Goal: Task Accomplishment & Management: Manage account settings

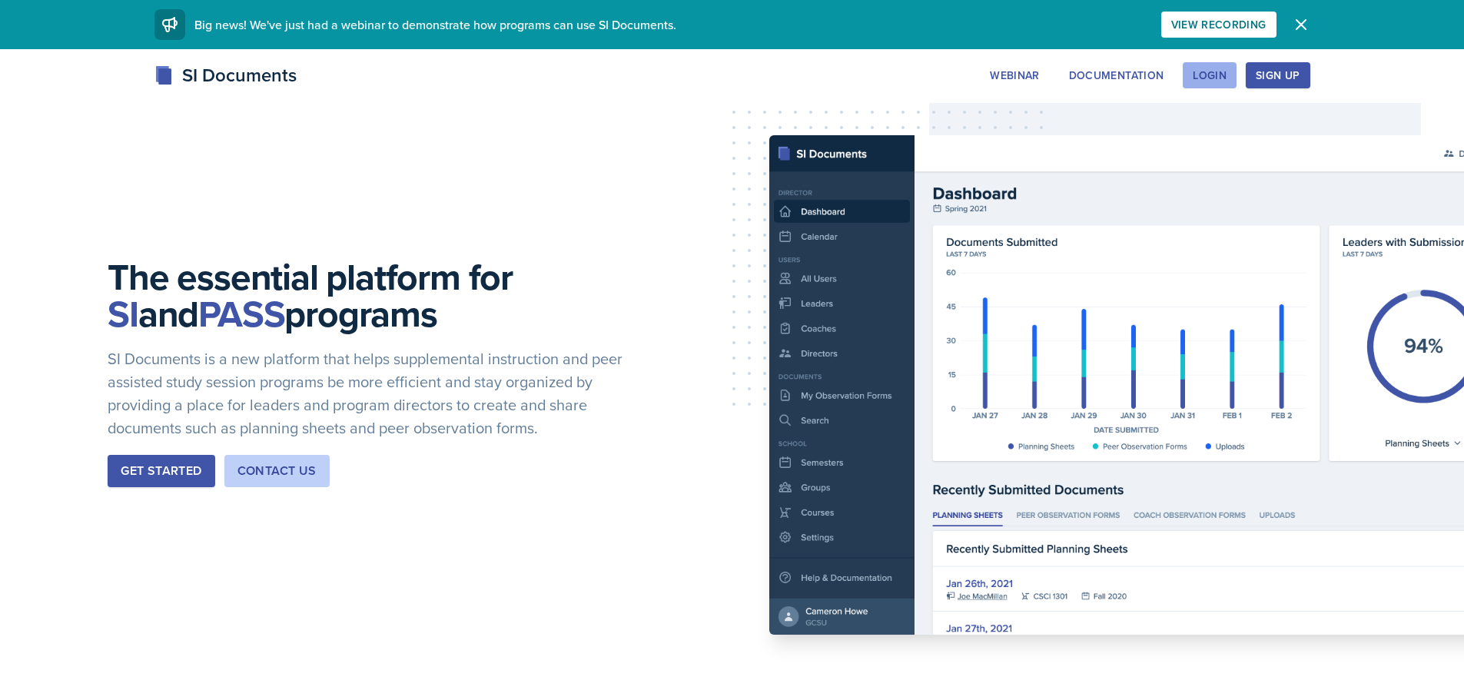
click at [1211, 74] on div "Login" at bounding box center [1210, 75] width 34 height 12
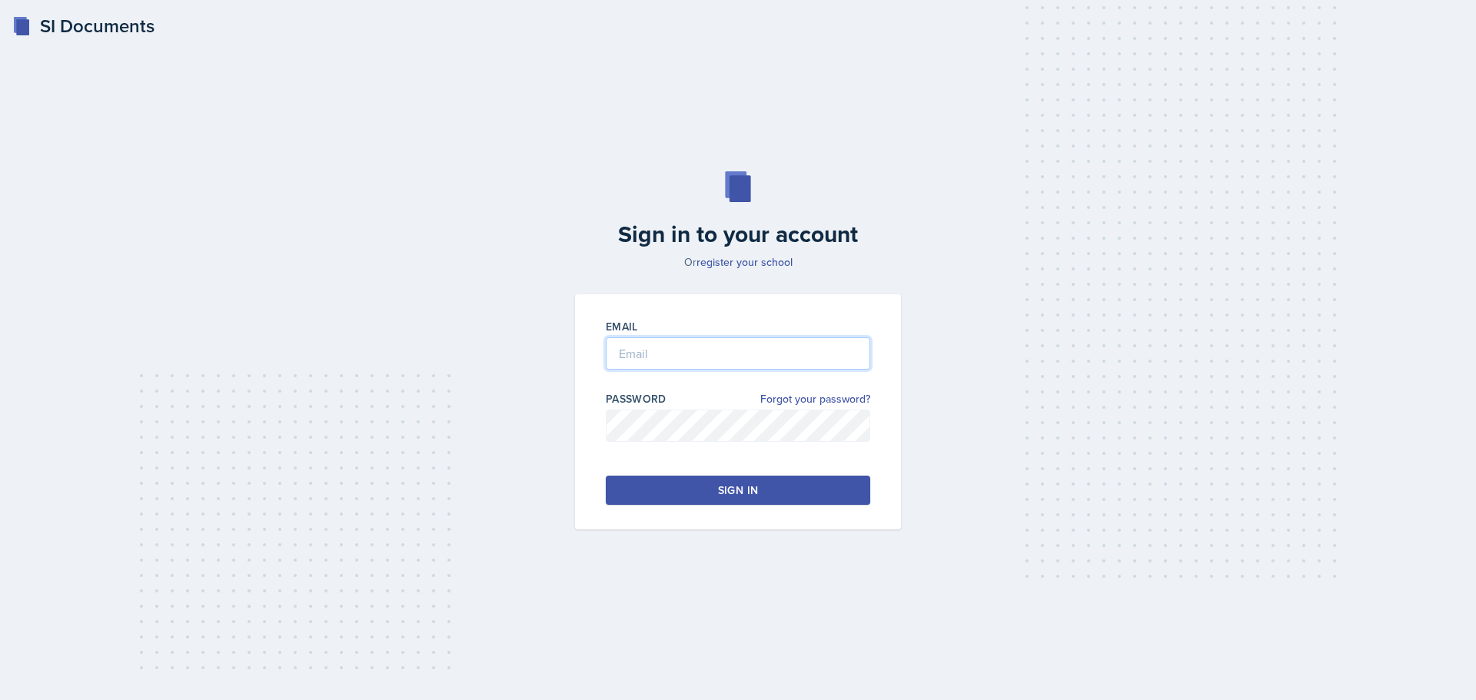
click at [696, 360] on input "email" at bounding box center [738, 353] width 264 height 32
type input "[EMAIL_ADDRESS][DOMAIN_NAME]"
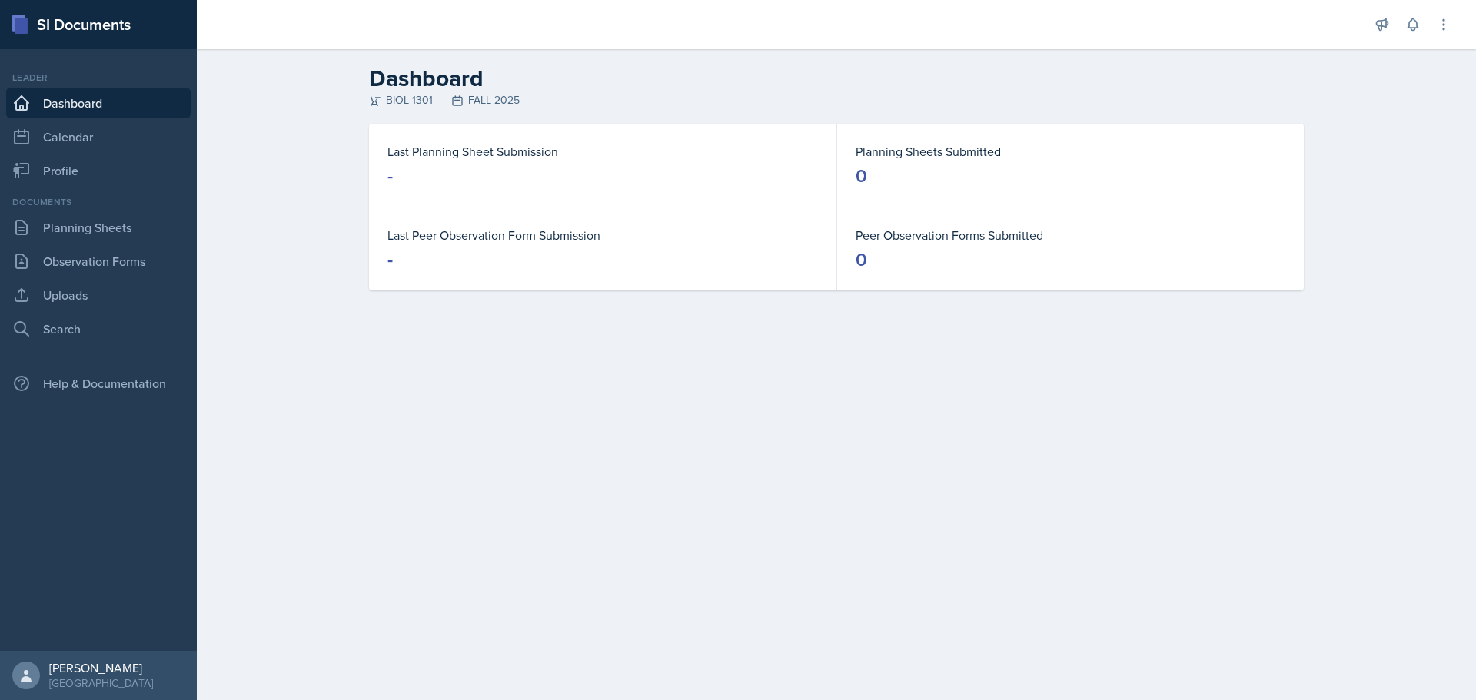
click at [927, 179] on dd "0" at bounding box center [1070, 176] width 430 height 25
click at [95, 239] on link "Planning Sheets" at bounding box center [98, 227] width 184 height 31
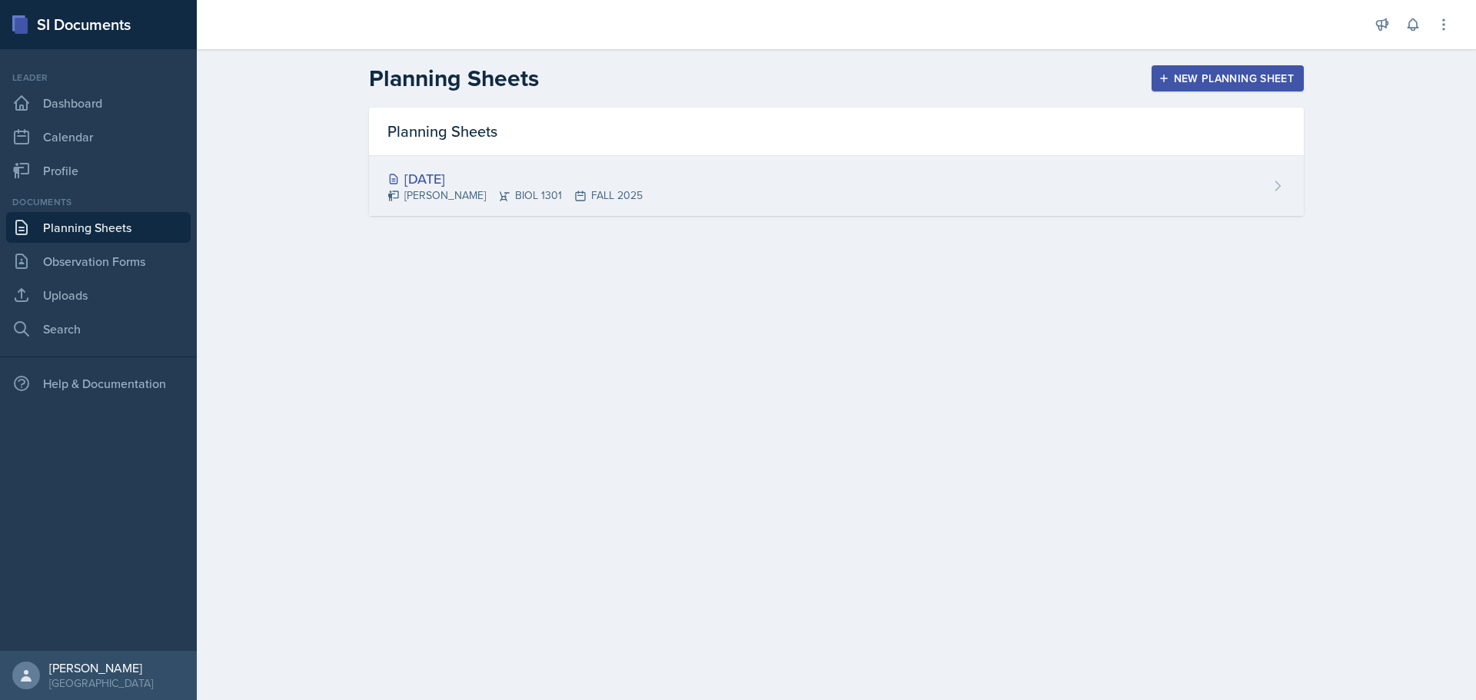
click at [1126, 199] on div "[DATE] [PERSON_NAME] BIOL 1301 FALL 2025" at bounding box center [836, 186] width 935 height 60
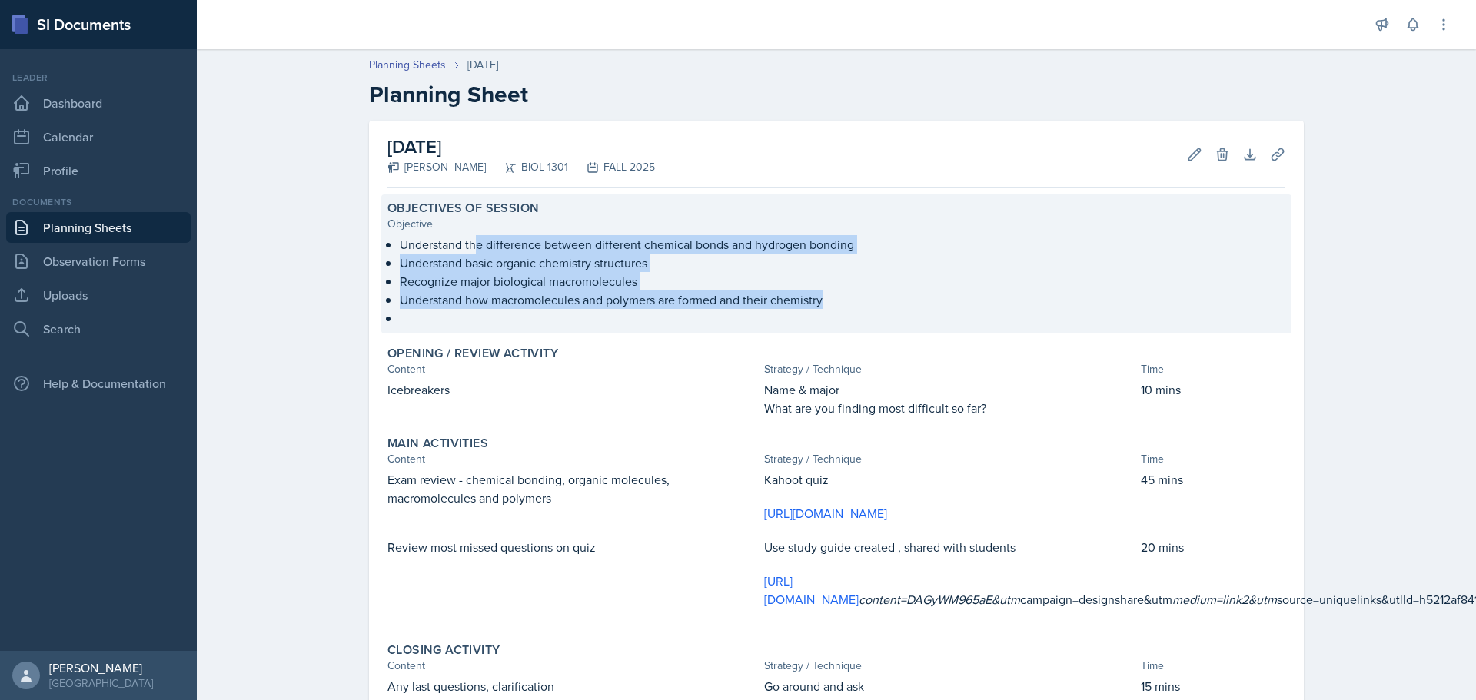
drag, startPoint x: 469, startPoint y: 316, endPoint x: 469, endPoint y: 252, distance: 63.8
click at [469, 252] on ul "Understand the difference between different chemical bonds and hydrogen bonding…" at bounding box center [842, 281] width 885 height 92
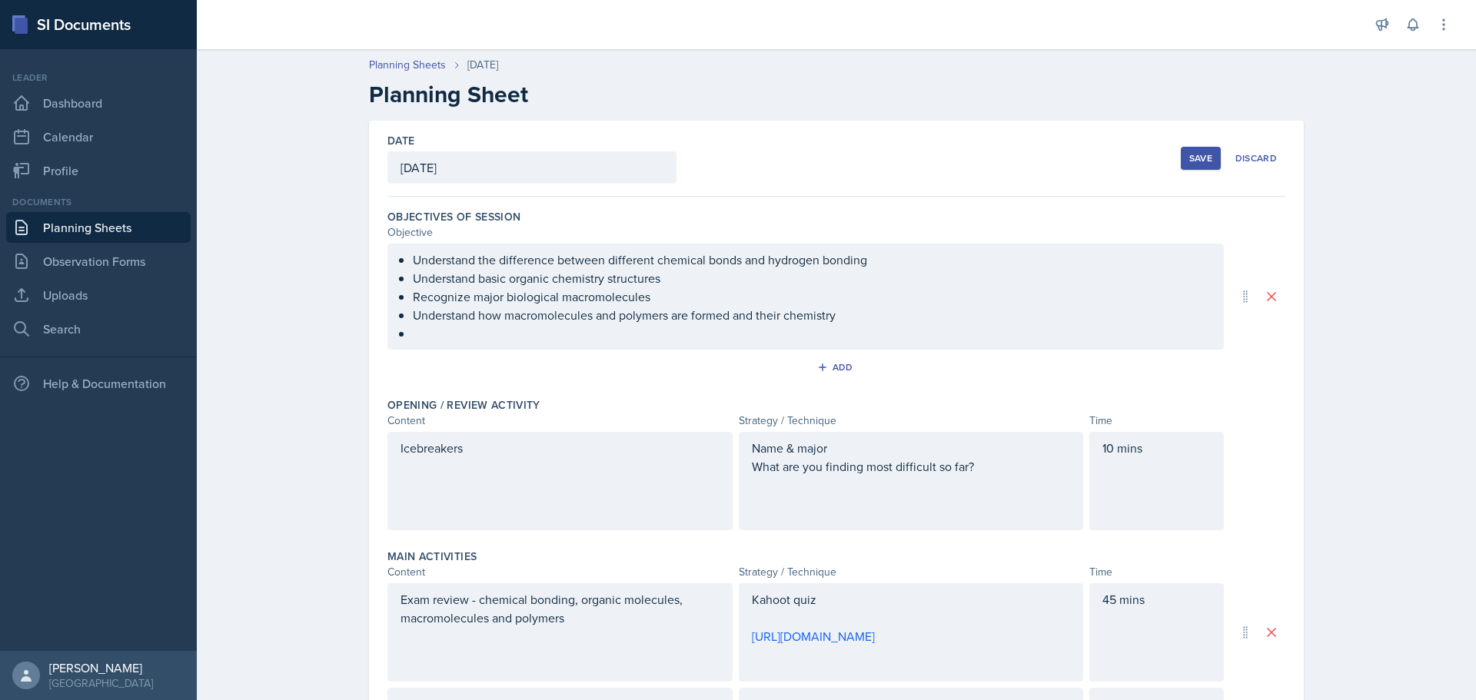
click at [310, 291] on div "Planning Sheets [DATE] Planning Sheet Date [DATE] [DATE] 31 1 2 3 4 5 6 7 8 9 1…" at bounding box center [836, 633] width 1279 height 1183
click at [91, 135] on link "Calendar" at bounding box center [98, 136] width 184 height 31
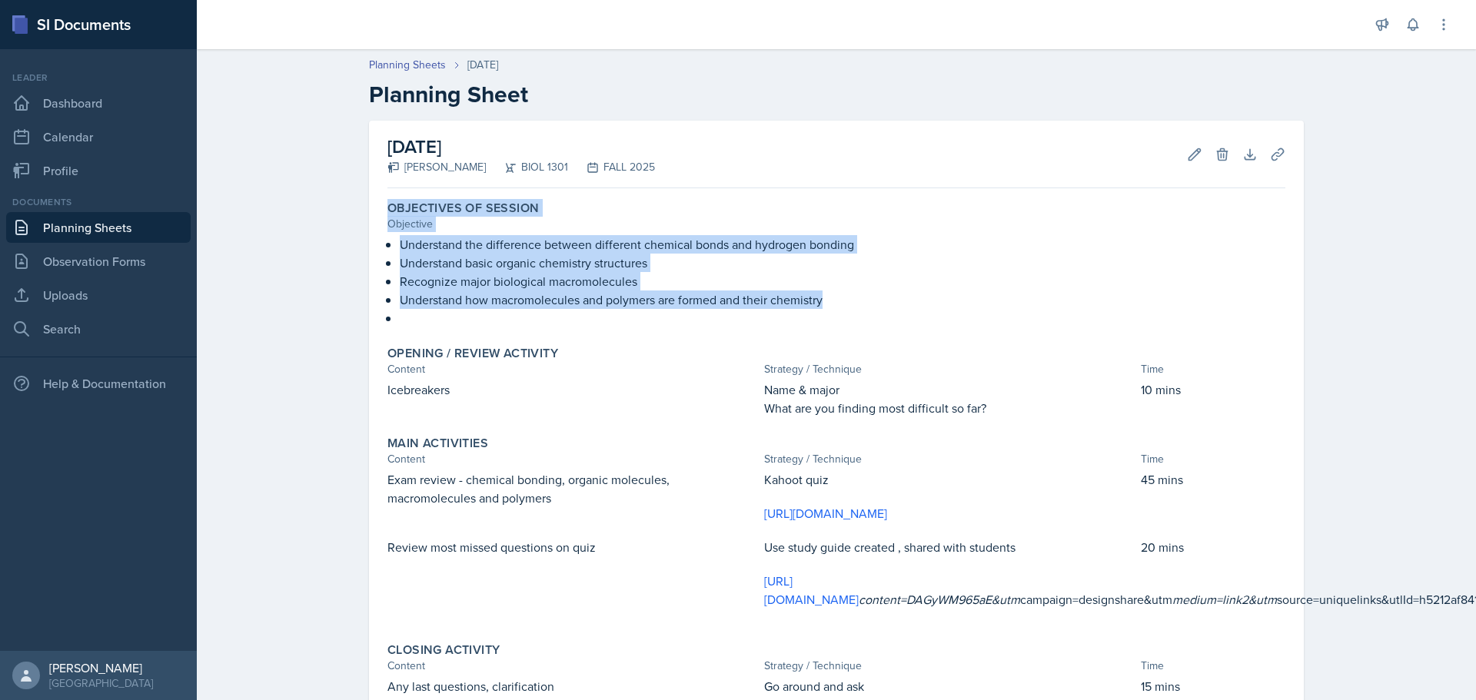
drag, startPoint x: 257, startPoint y: 326, endPoint x: 322, endPoint y: 205, distance: 136.9
click at [322, 205] on div "Planning Sheets [DATE] Planning Sheet [DATE] [PERSON_NAME] BIOL 1301 FALL 2025 …" at bounding box center [836, 458] width 1279 height 832
click at [327, 205] on div "Planning Sheets [DATE] Planning Sheet [DATE] [PERSON_NAME] BIOL 1301 FALL 2025 …" at bounding box center [836, 458] width 1279 height 832
